Goal: Information Seeking & Learning: Learn about a topic

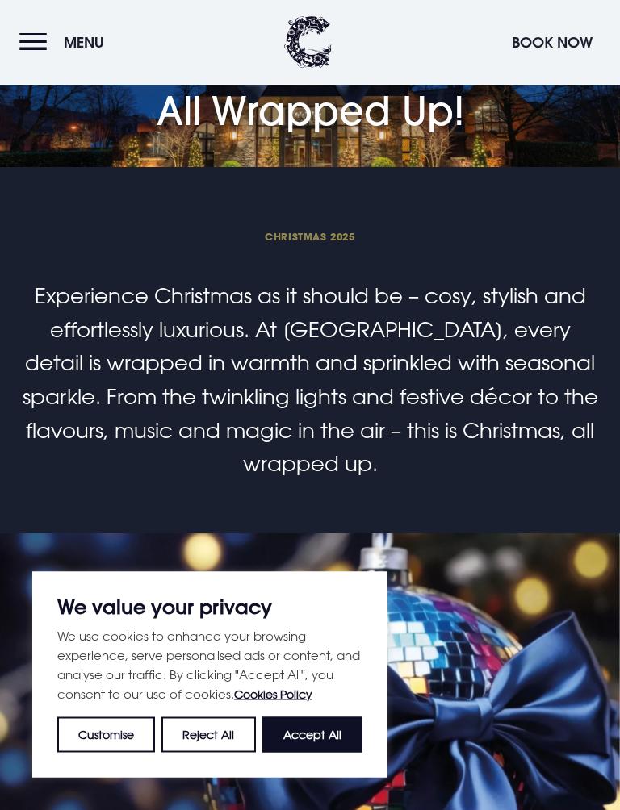
scroll to position [810, 0]
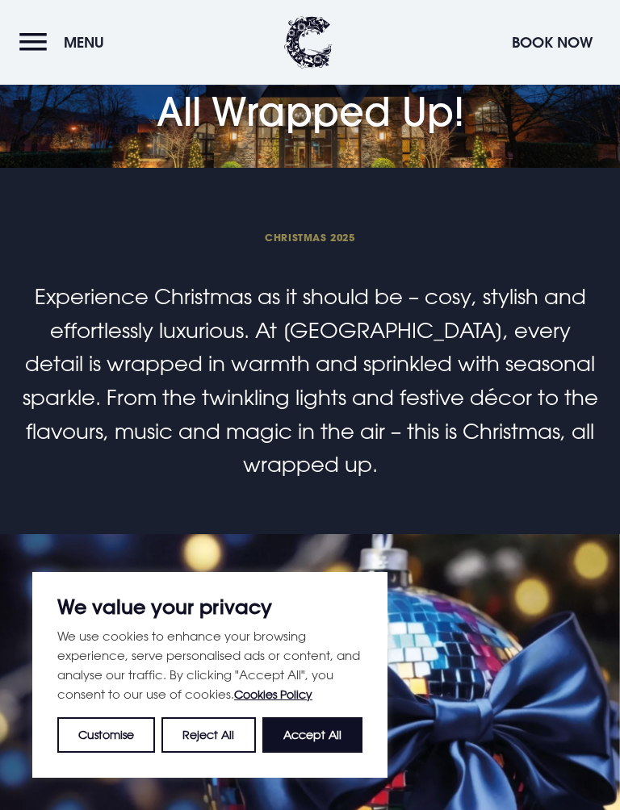
click at [331, 719] on button "Accept All" at bounding box center [312, 736] width 100 height 36
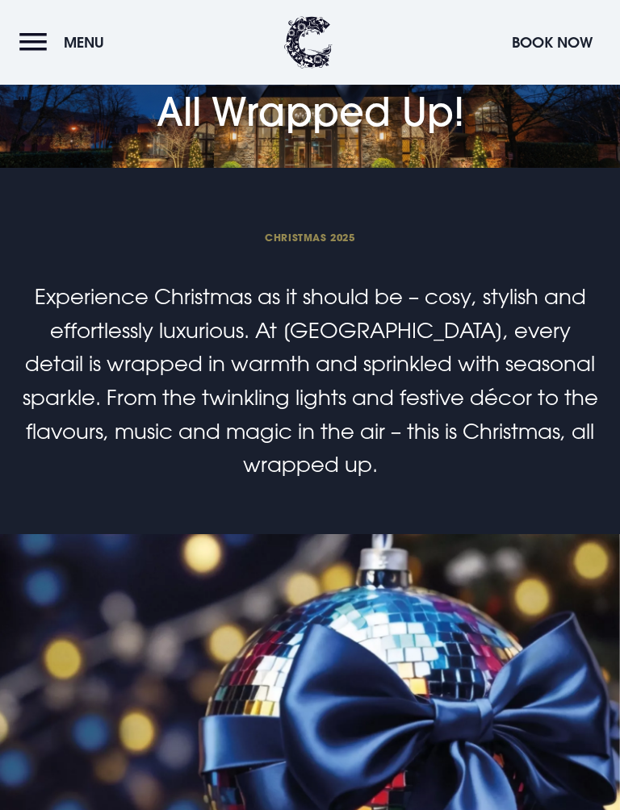
checkbox input "true"
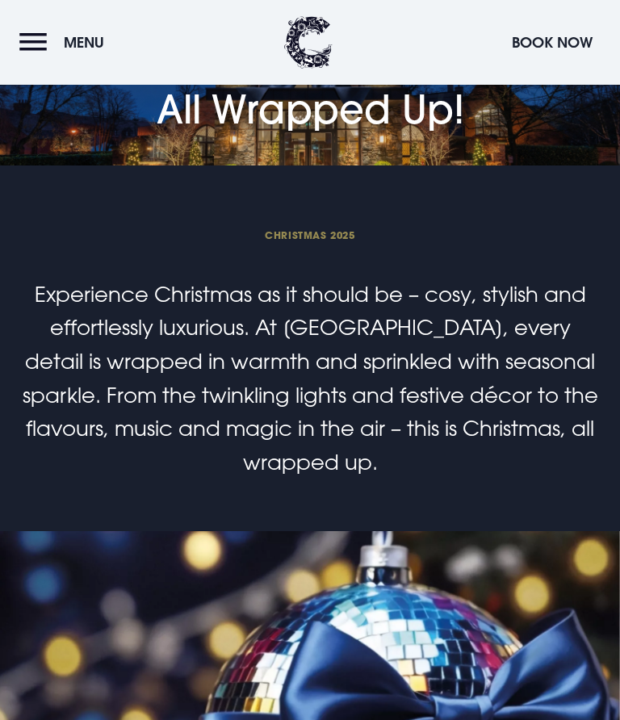
scroll to position [0, 0]
click at [98, 33] on span "Menu" at bounding box center [84, 42] width 40 height 19
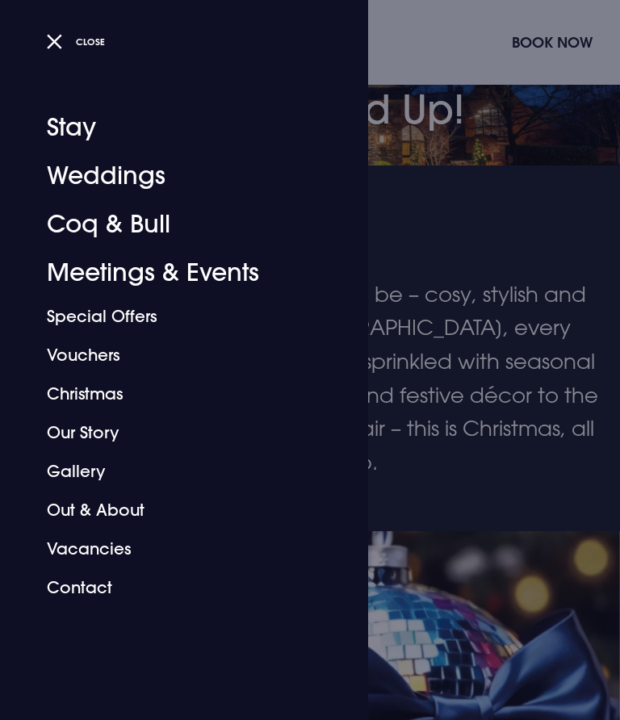
click at [65, 48] on button "Close" at bounding box center [76, 41] width 59 height 23
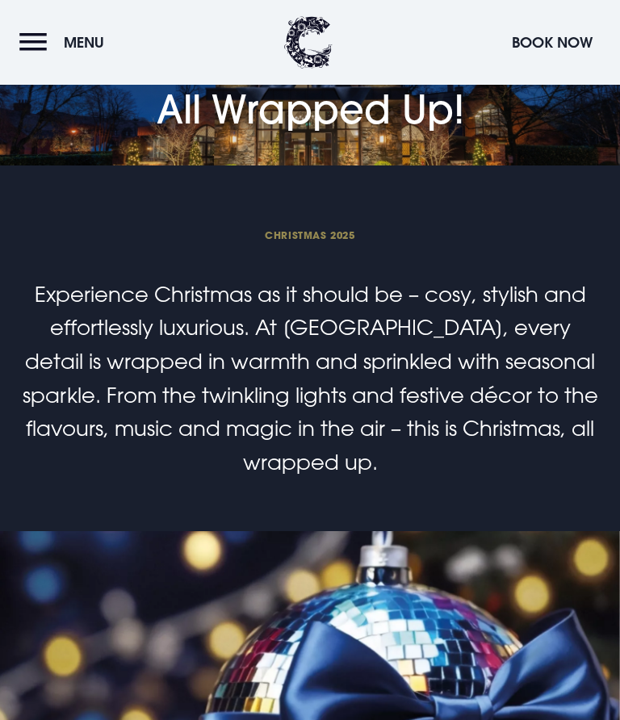
click at [94, 35] on span "Menu" at bounding box center [84, 42] width 40 height 19
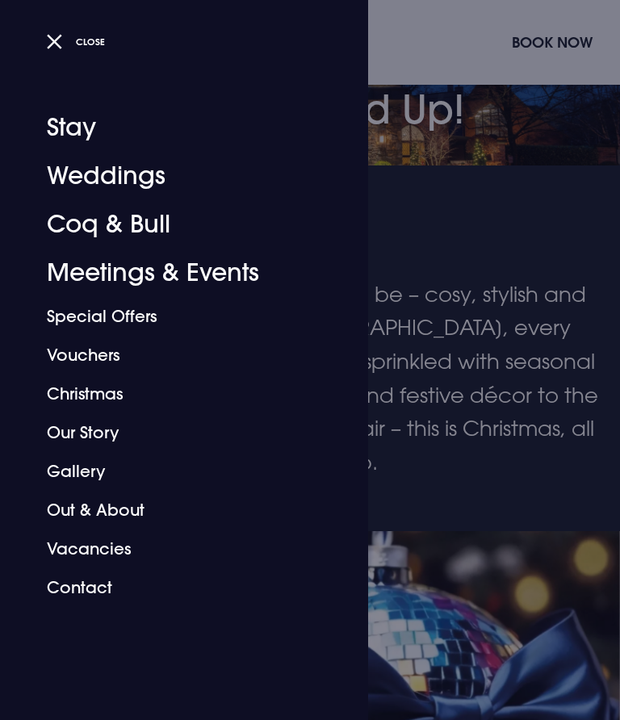
click at [75, 50] on button "Close" at bounding box center [76, 41] width 59 height 23
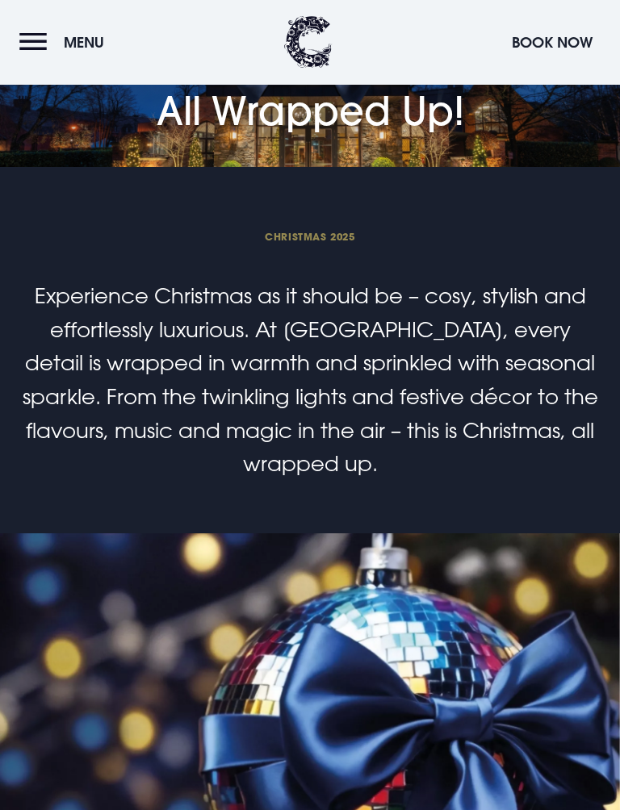
scroll to position [1233, 0]
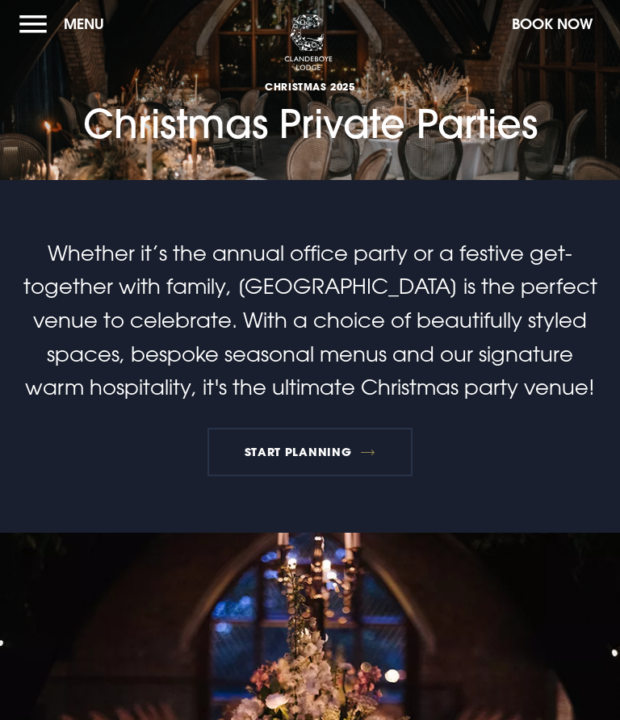
scroll to position [4, 0]
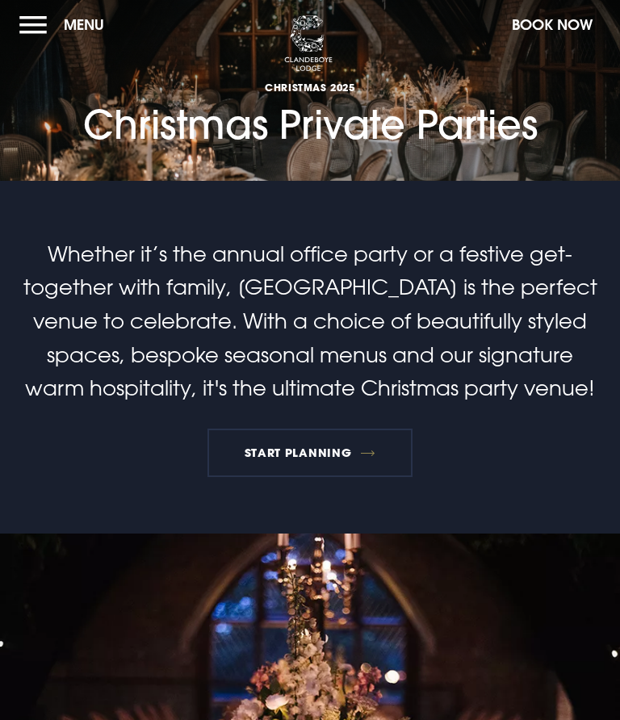
click at [325, 461] on link "START PLANNING" at bounding box center [309, 453] width 205 height 48
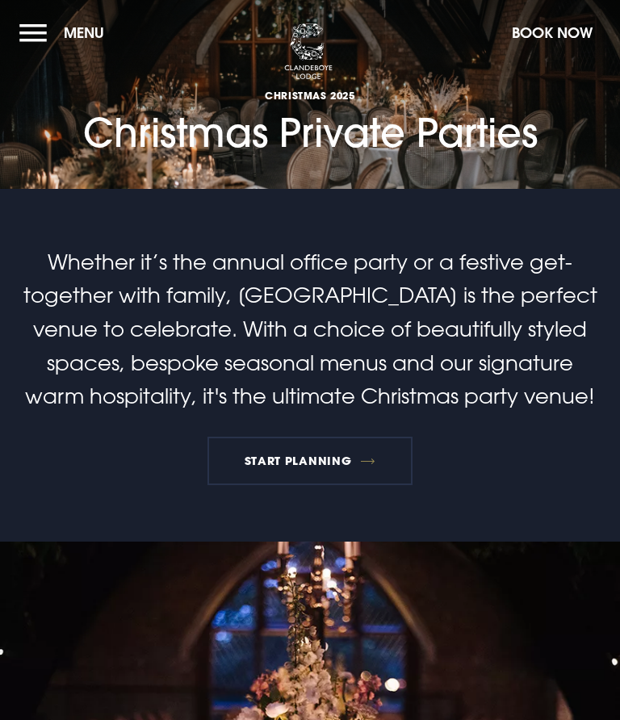
scroll to position [0, 0]
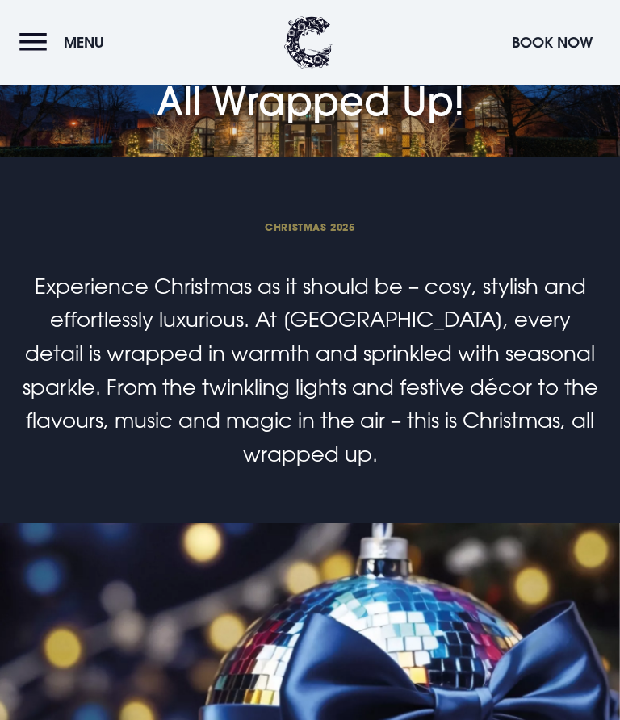
click at [338, 245] on div "Christmas 2025 Experience Christmas as it should be – cosy, stylish and effortl…" at bounding box center [309, 344] width 581 height 253
click at [333, 232] on span "Christmas 2025" at bounding box center [309, 226] width 581 height 13
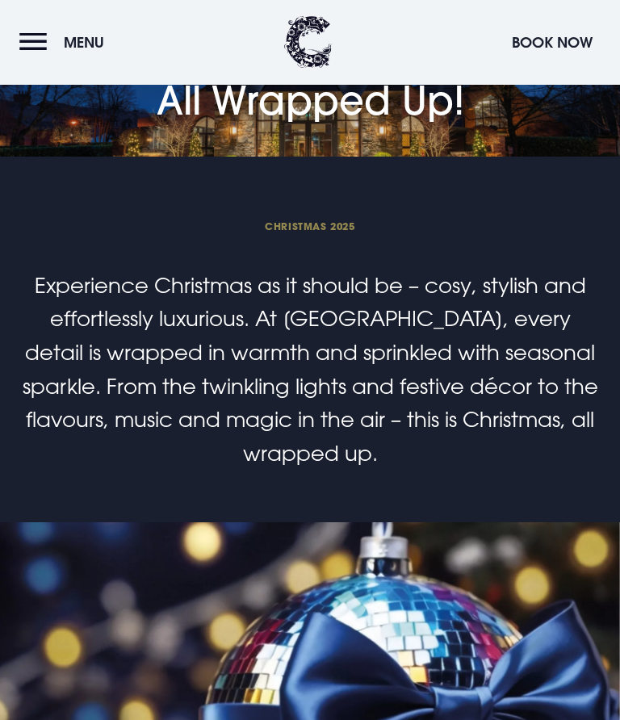
scroll to position [4444, 0]
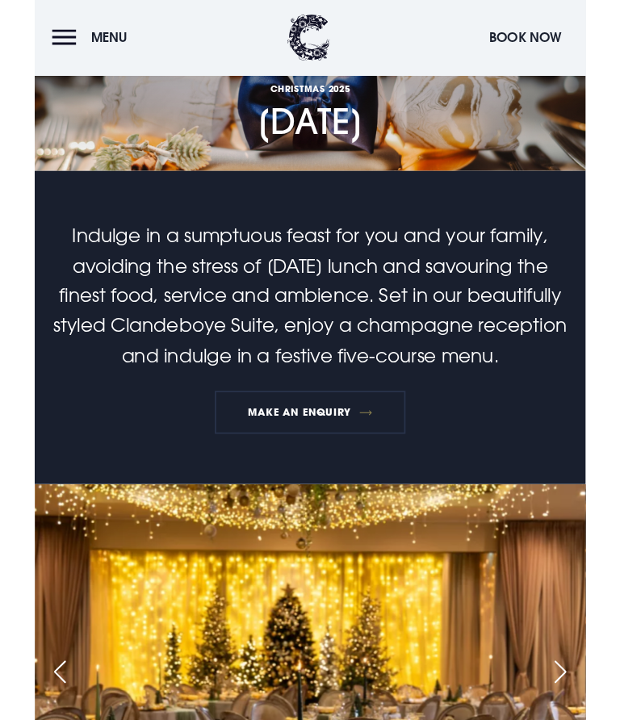
scroll to position [1225, 0]
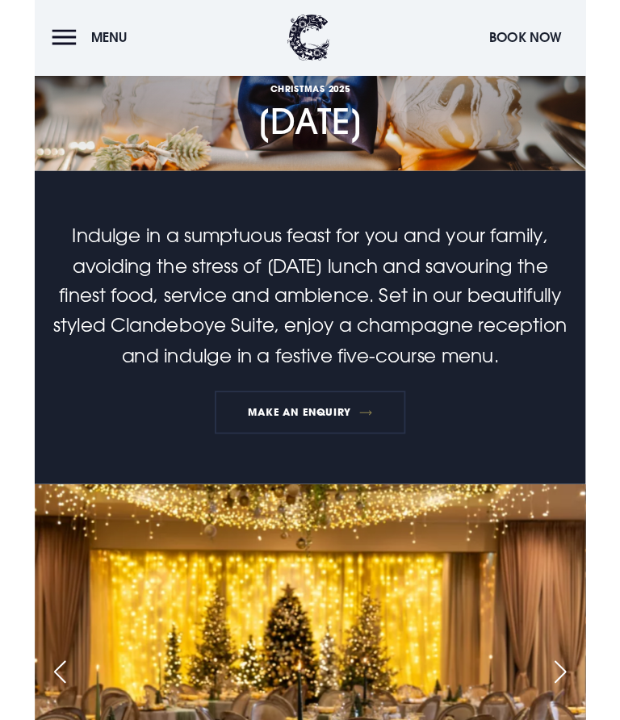
scroll to position [1412, 0]
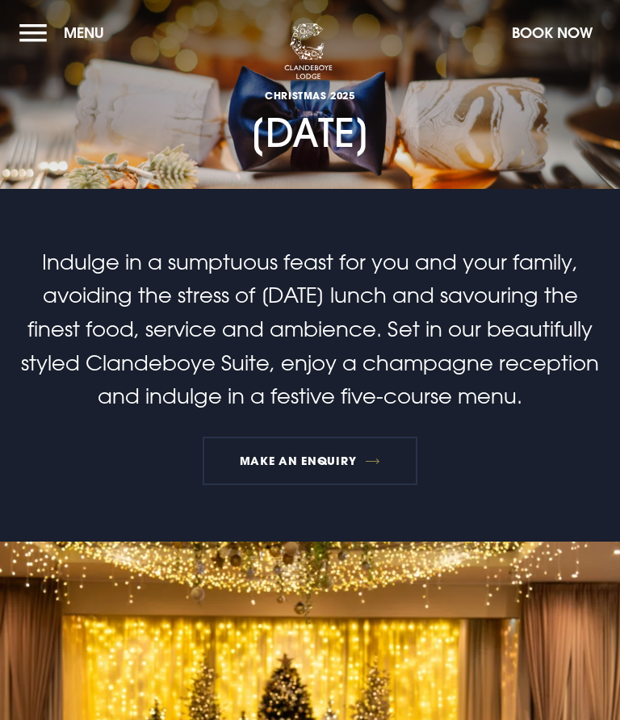
click at [44, 33] on button "Menu" at bounding box center [65, 32] width 93 height 35
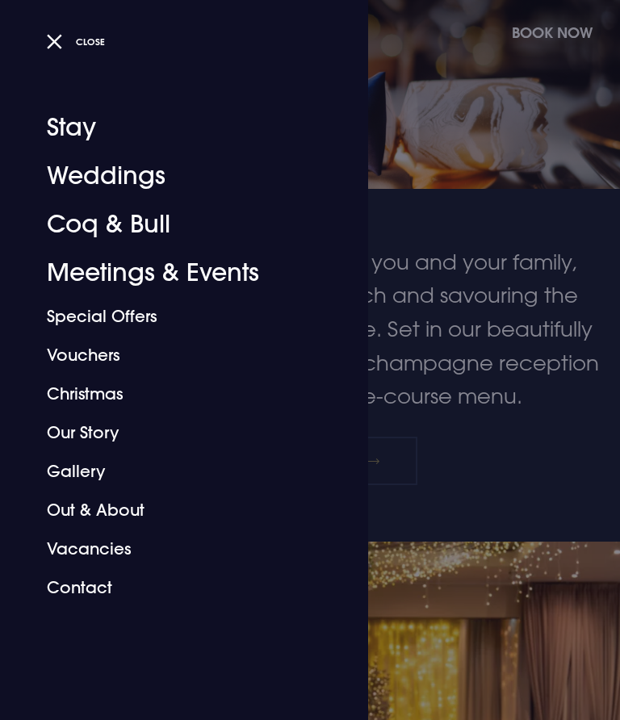
click at [156, 239] on link "Coq & Bull" at bounding box center [174, 224] width 255 height 48
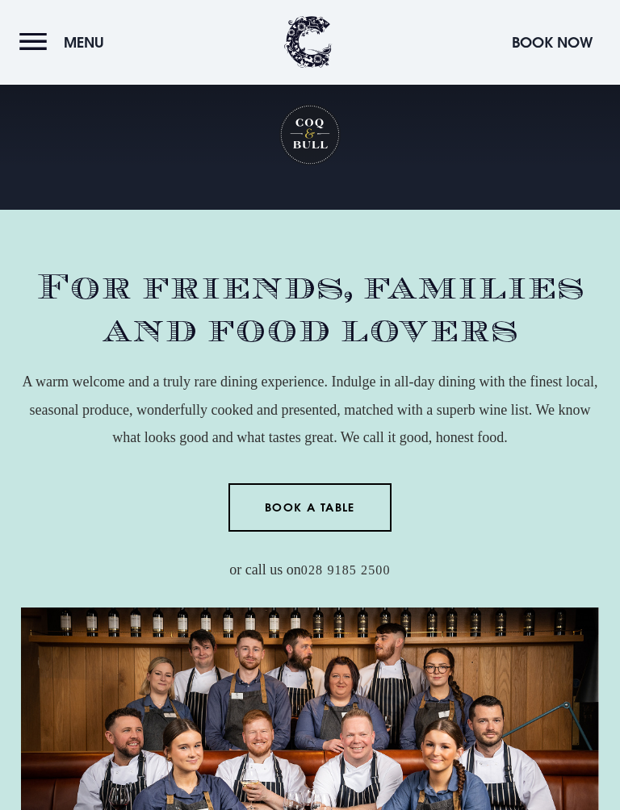
scroll to position [2253, 0]
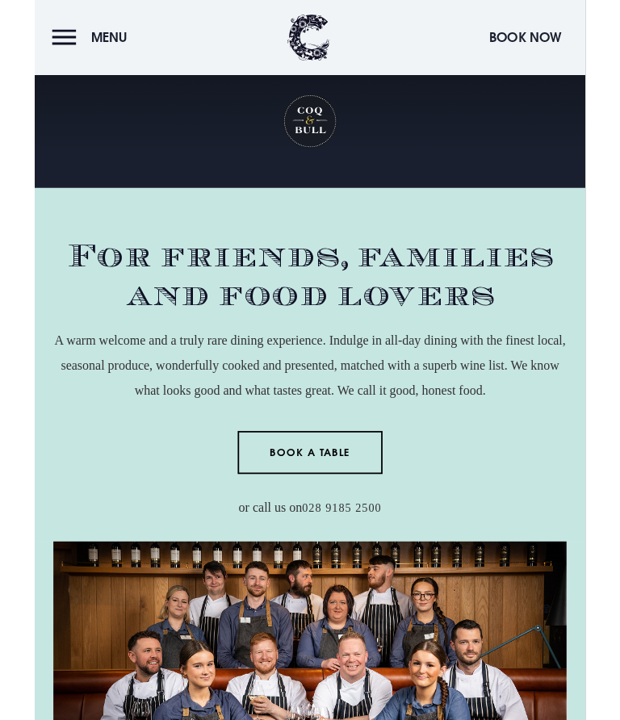
scroll to position [2298, 0]
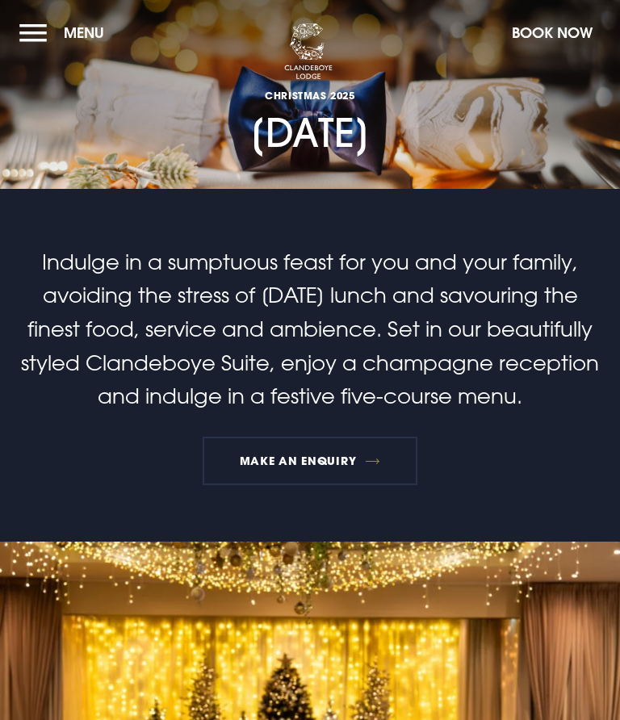
checkbox input "true"
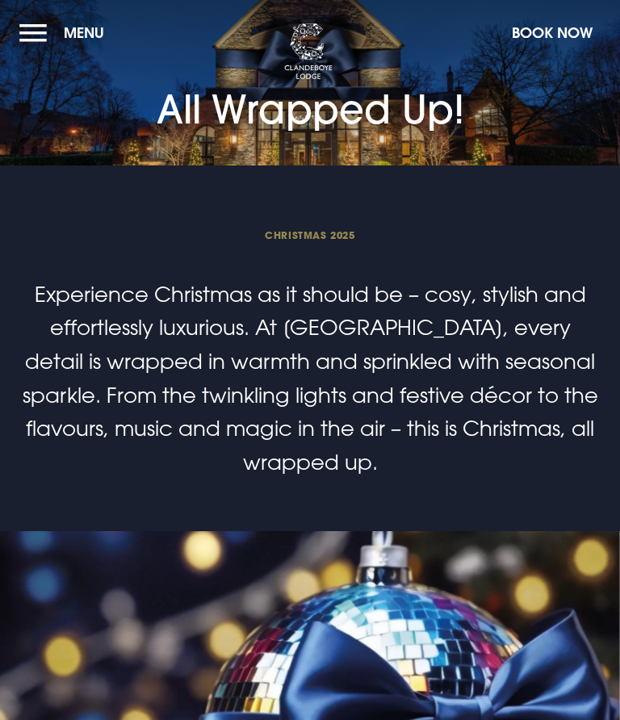
click at [48, 31] on button "Menu" at bounding box center [65, 32] width 93 height 35
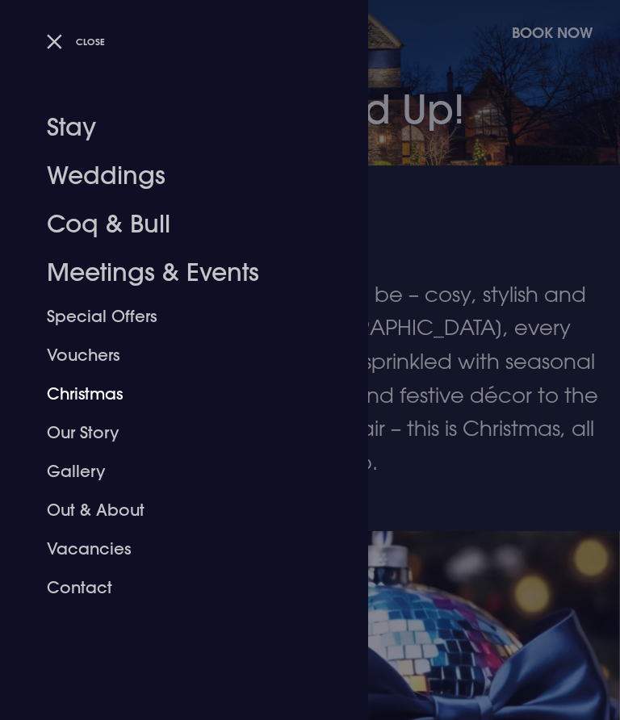
click at [124, 401] on link "Christmas" at bounding box center [174, 394] width 255 height 39
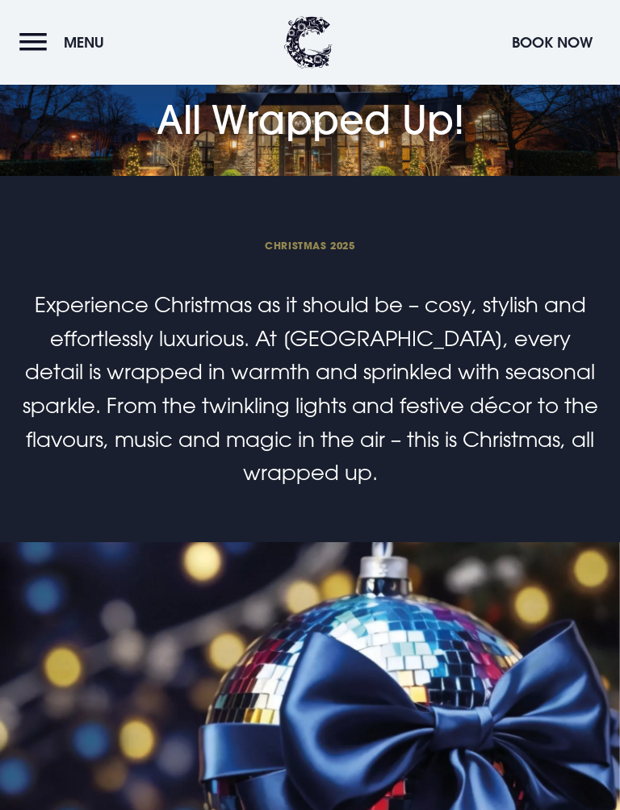
click at [82, 42] on span "Menu" at bounding box center [84, 42] width 40 height 19
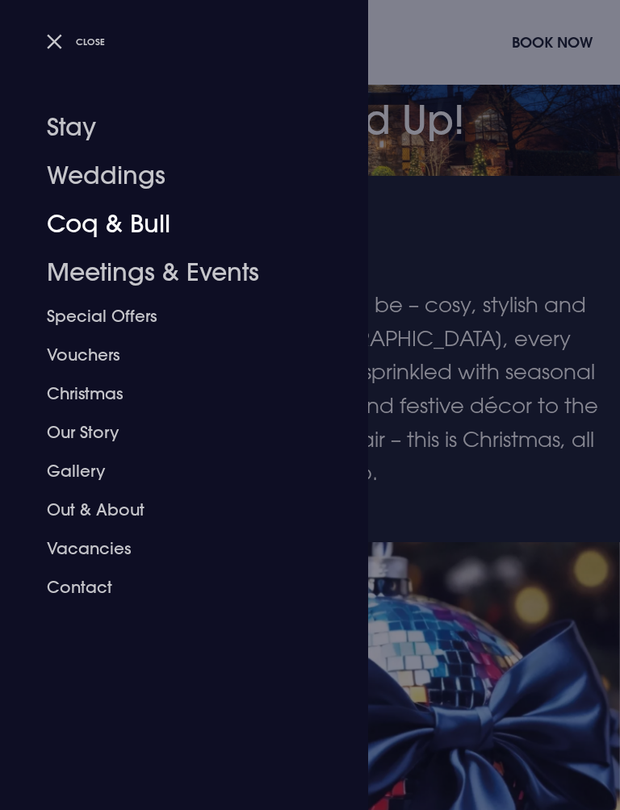
click at [170, 220] on link "Coq & Bull" at bounding box center [174, 224] width 255 height 48
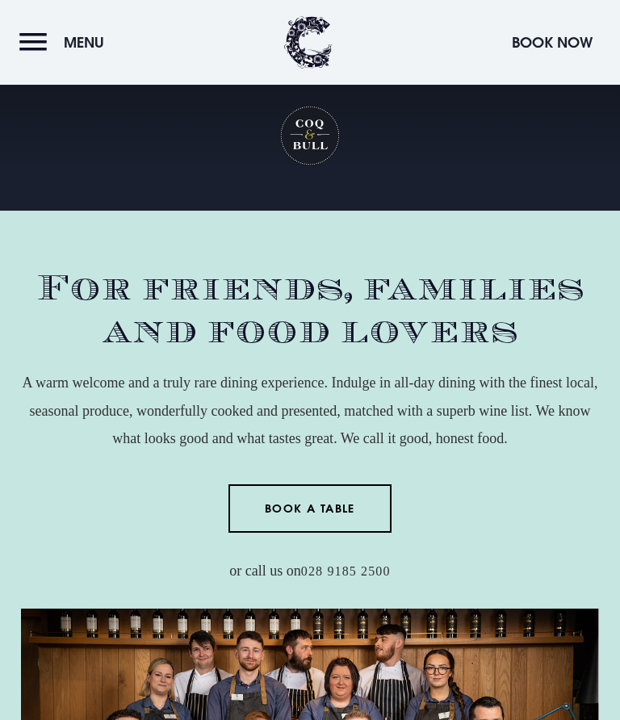
scroll to position [3591, 0]
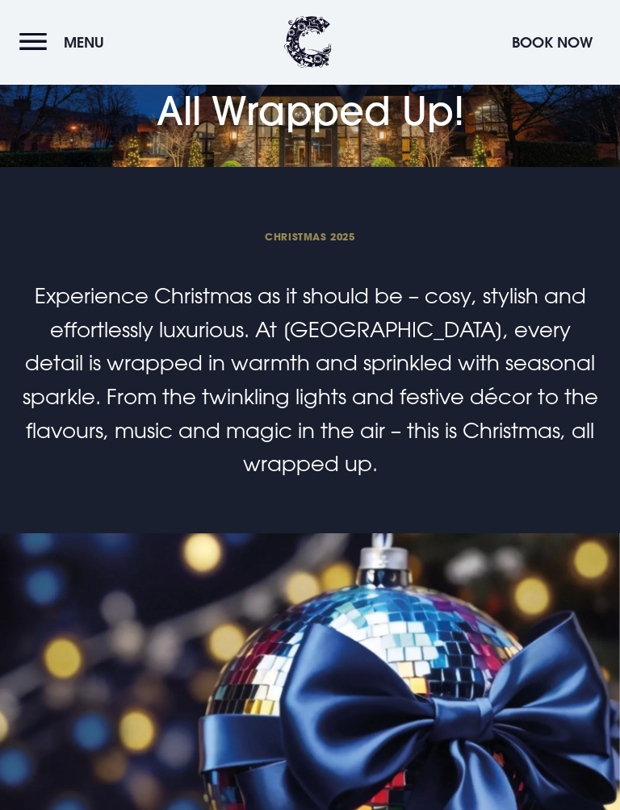
scroll to position [1648, 0]
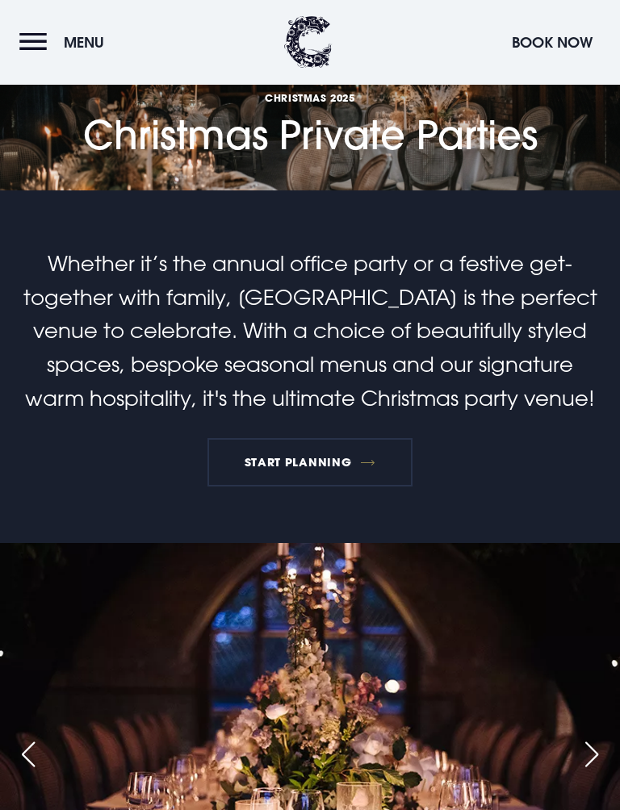
scroll to position [746, 0]
click at [90, 43] on span "Menu" at bounding box center [84, 42] width 40 height 19
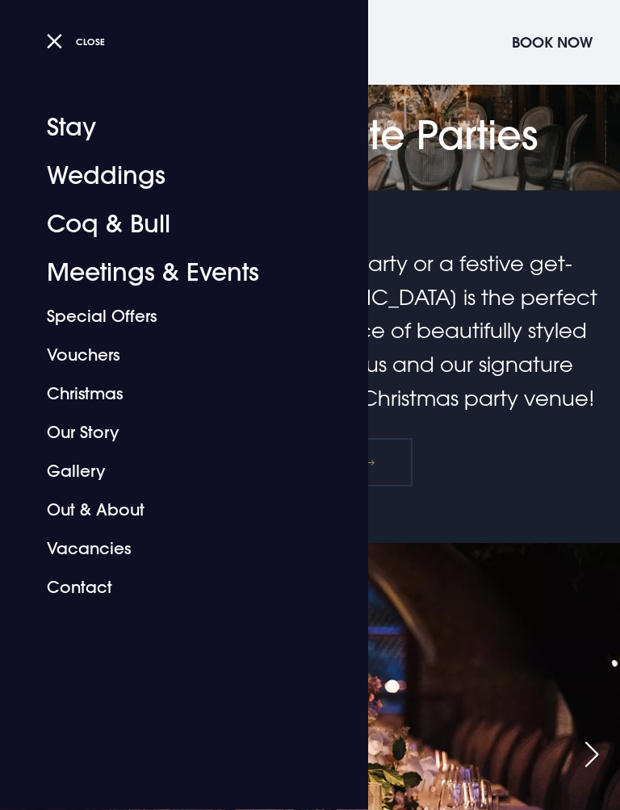
scroll to position [747, 0]
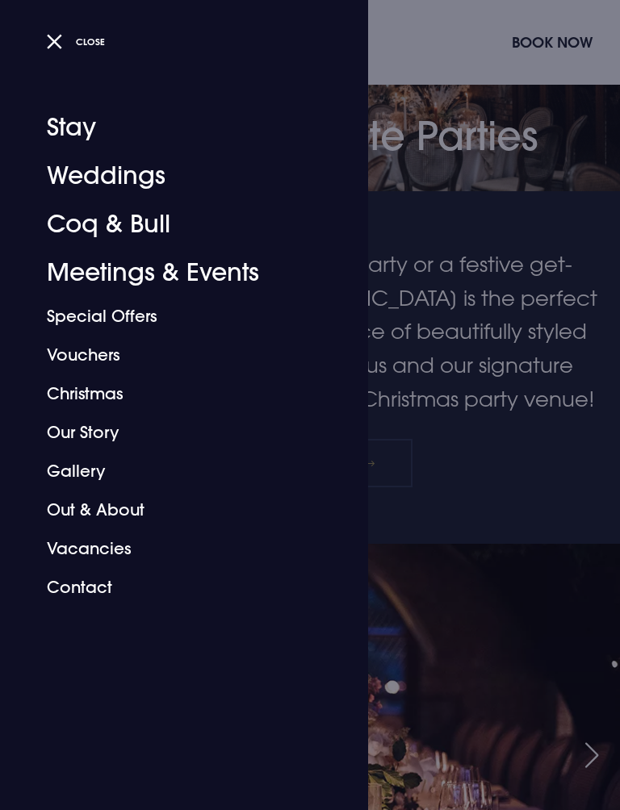
click at [124, 394] on link "Christmas" at bounding box center [174, 394] width 255 height 39
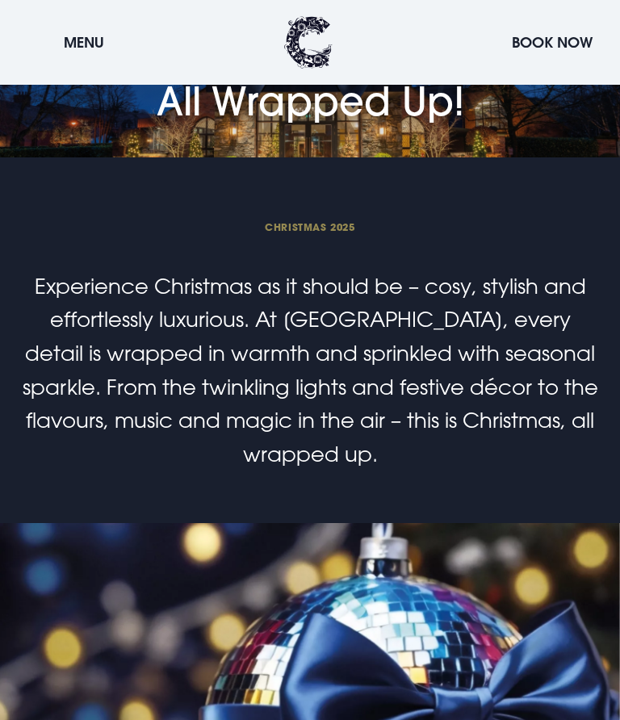
scroll to position [1746, 0]
